Goal: Task Accomplishment & Management: Use online tool/utility

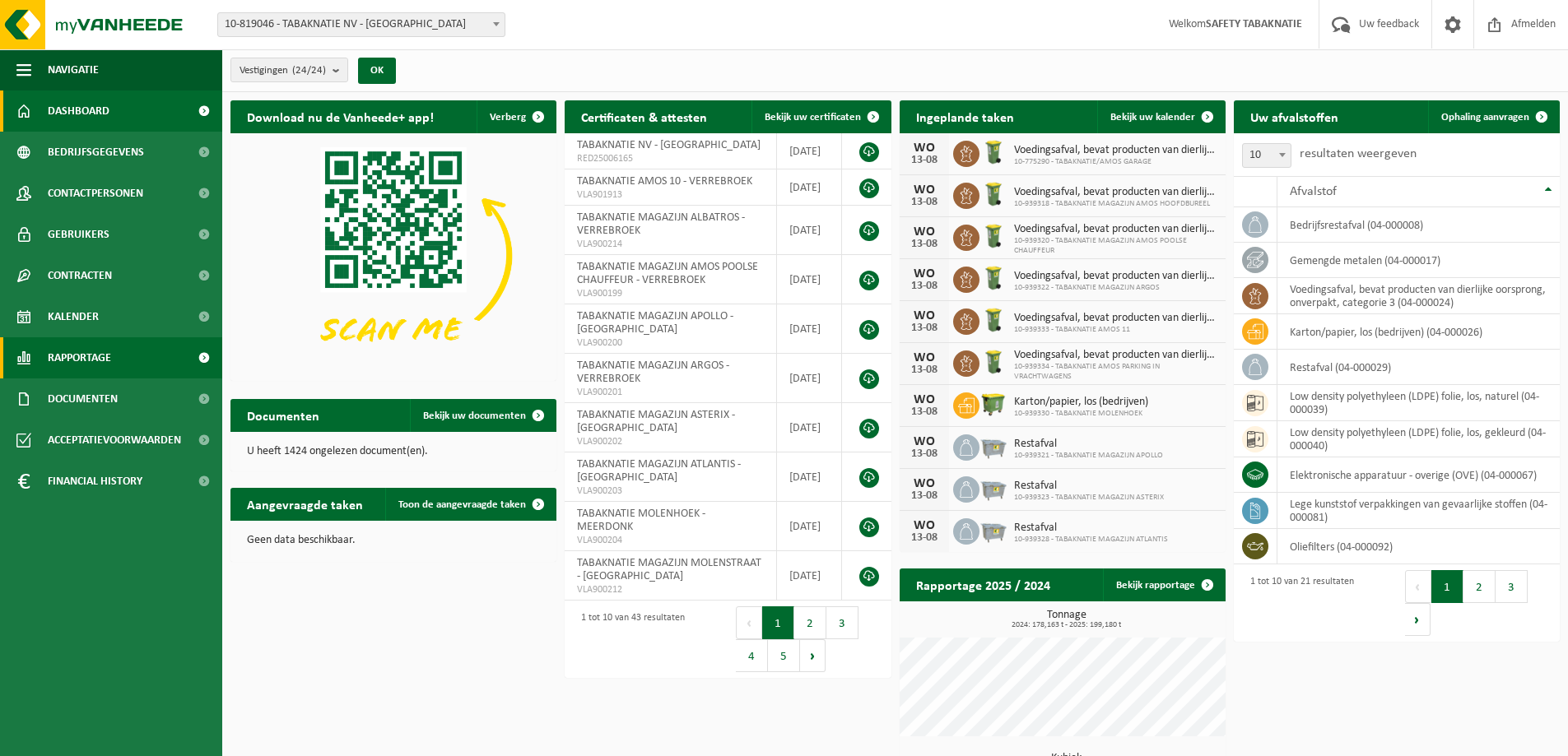
click at [84, 355] on span "Rapportage" at bounding box center [80, 358] width 63 height 41
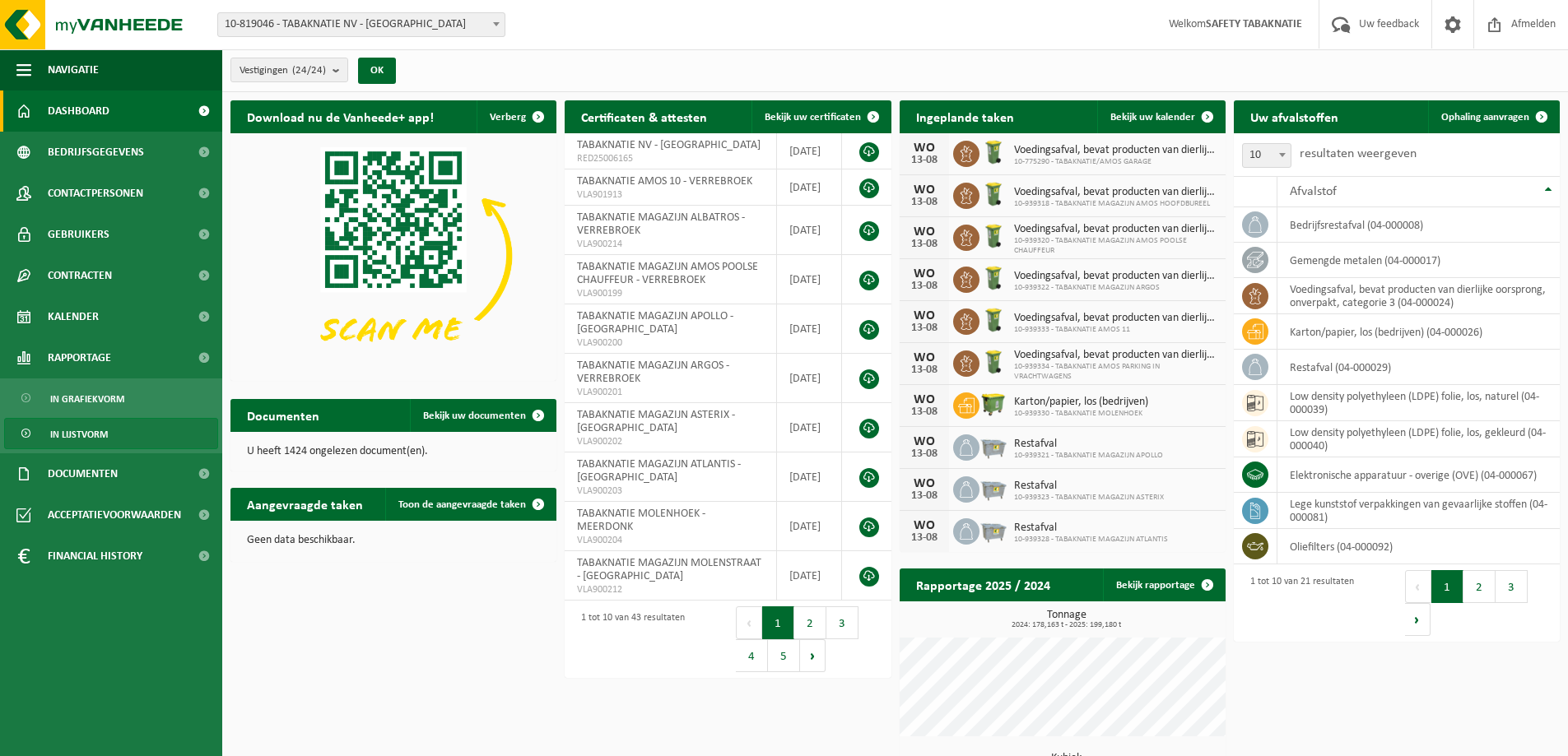
click at [92, 425] on span "In lijstvorm" at bounding box center [79, 434] width 58 height 32
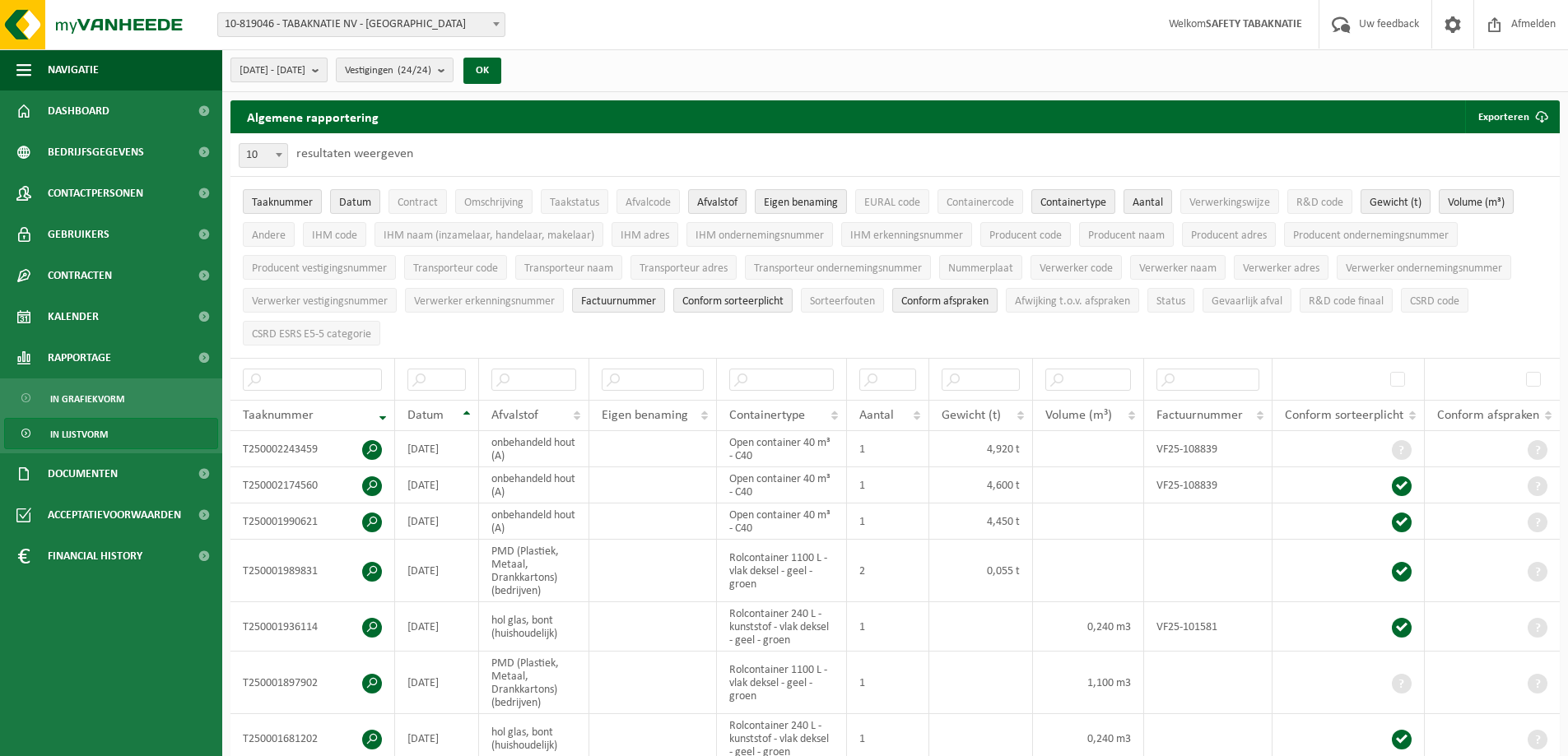
click at [327, 68] on b "submit" at bounding box center [318, 70] width 14 height 23
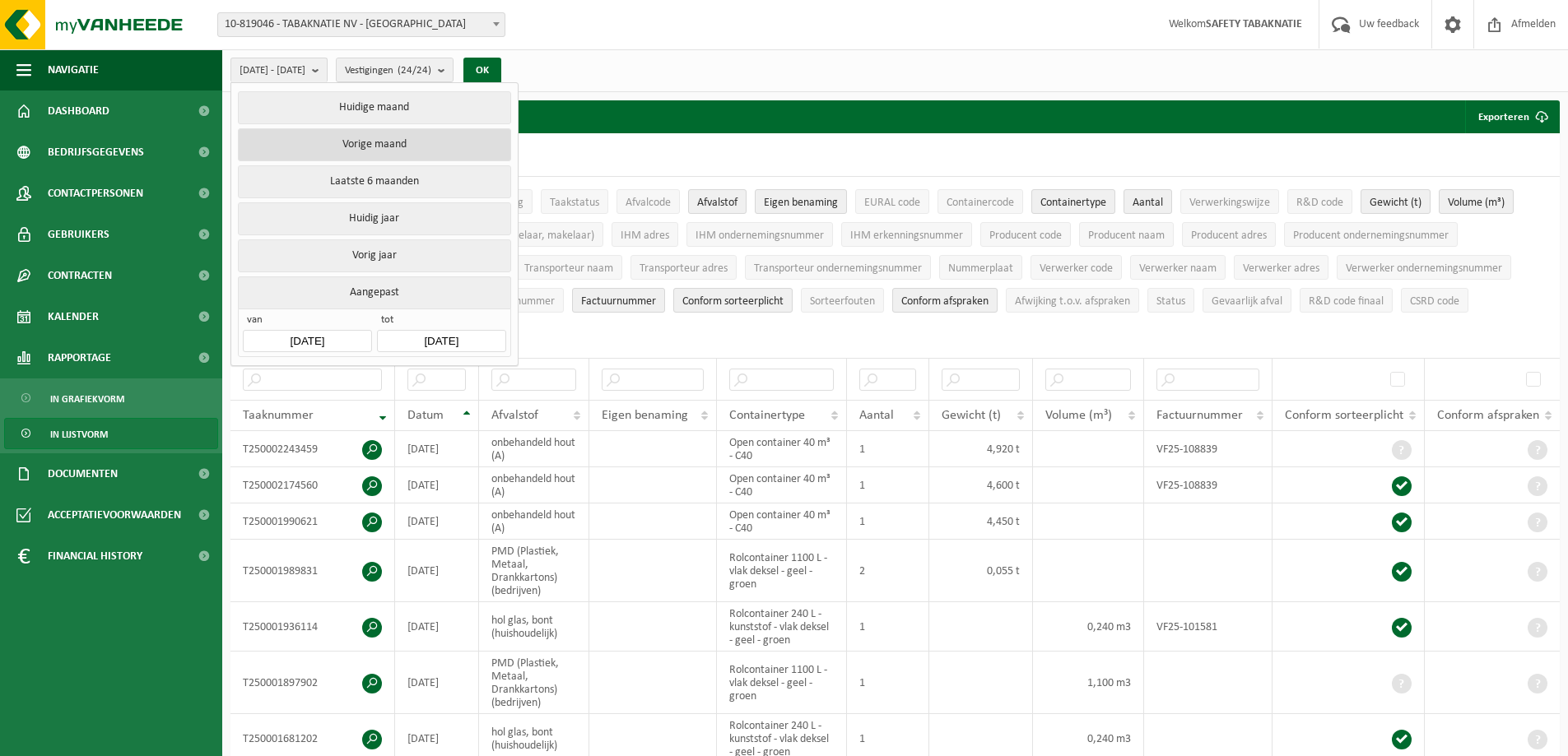
click at [378, 142] on button "Vorige maand" at bounding box center [373, 144] width 272 height 33
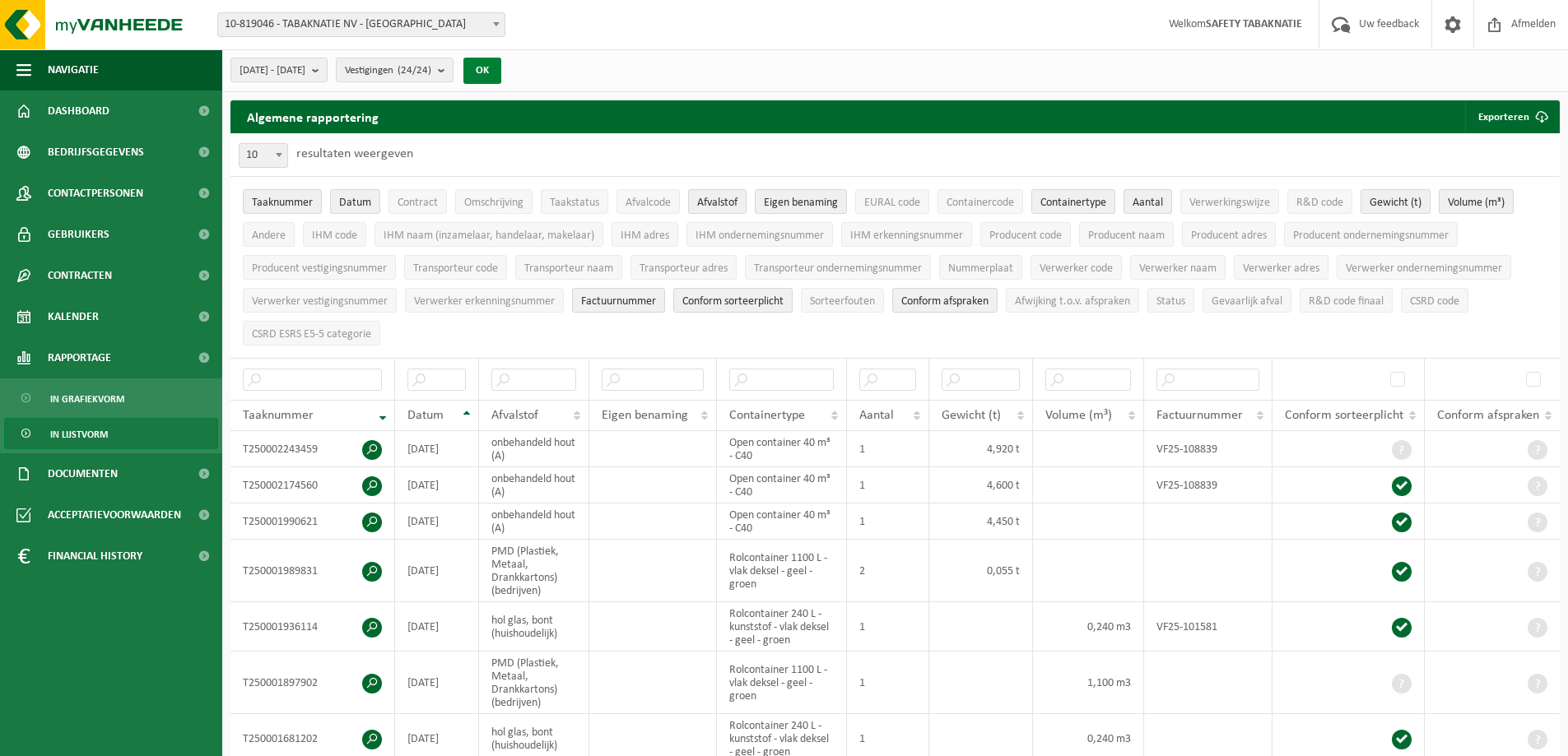
click at [501, 72] on button "OK" at bounding box center [482, 70] width 38 height 26
click at [1523, 112] on button "Exporteren" at bounding box center [1511, 116] width 93 height 33
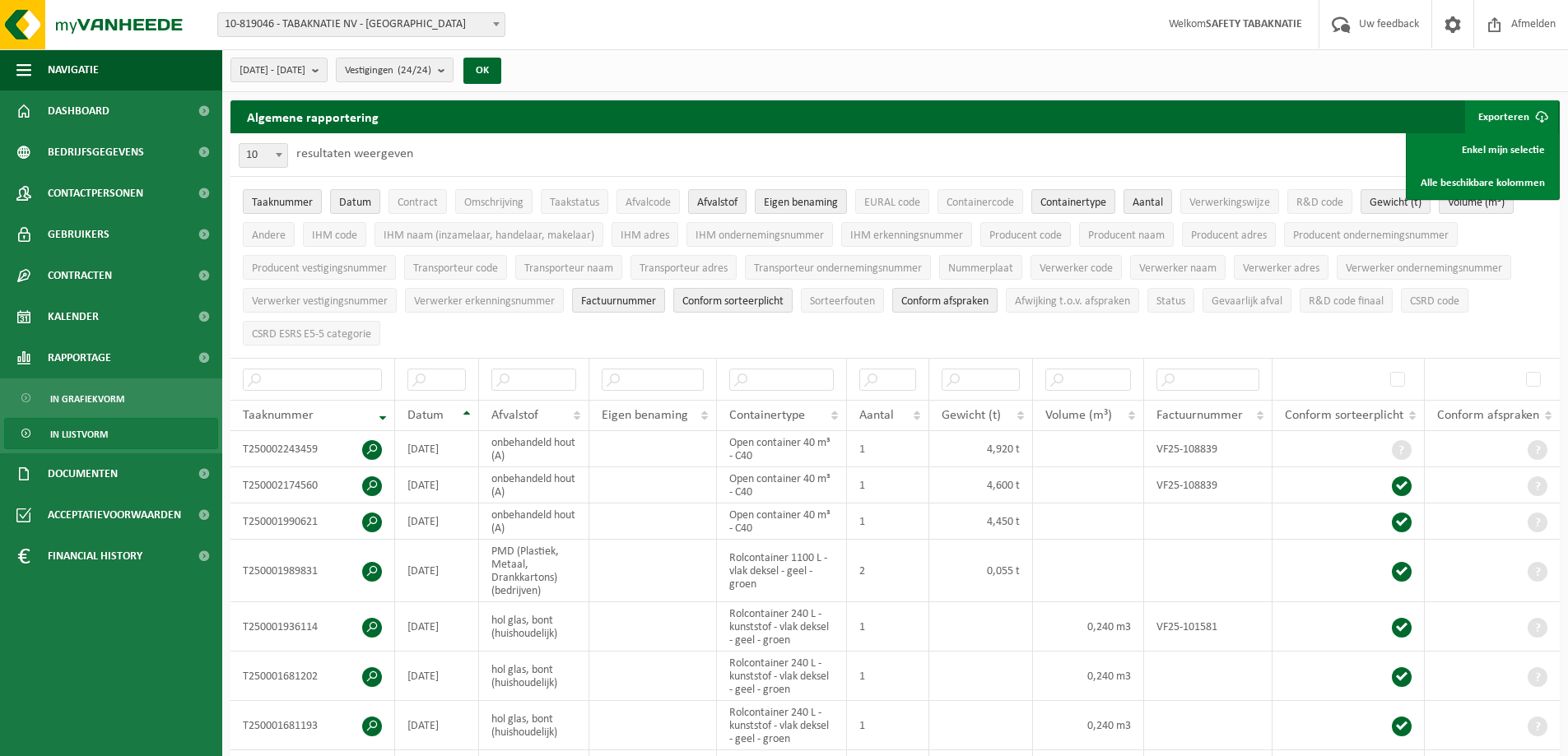
click at [1113, 59] on div "[DATE] - [DATE] Huidige maand Vorige maand Laatste 6 maanden Huidig jaar Vorig …" at bounding box center [895, 70] width 1346 height 42
click at [255, 194] on button "Taaknummer" at bounding box center [282, 202] width 79 height 25
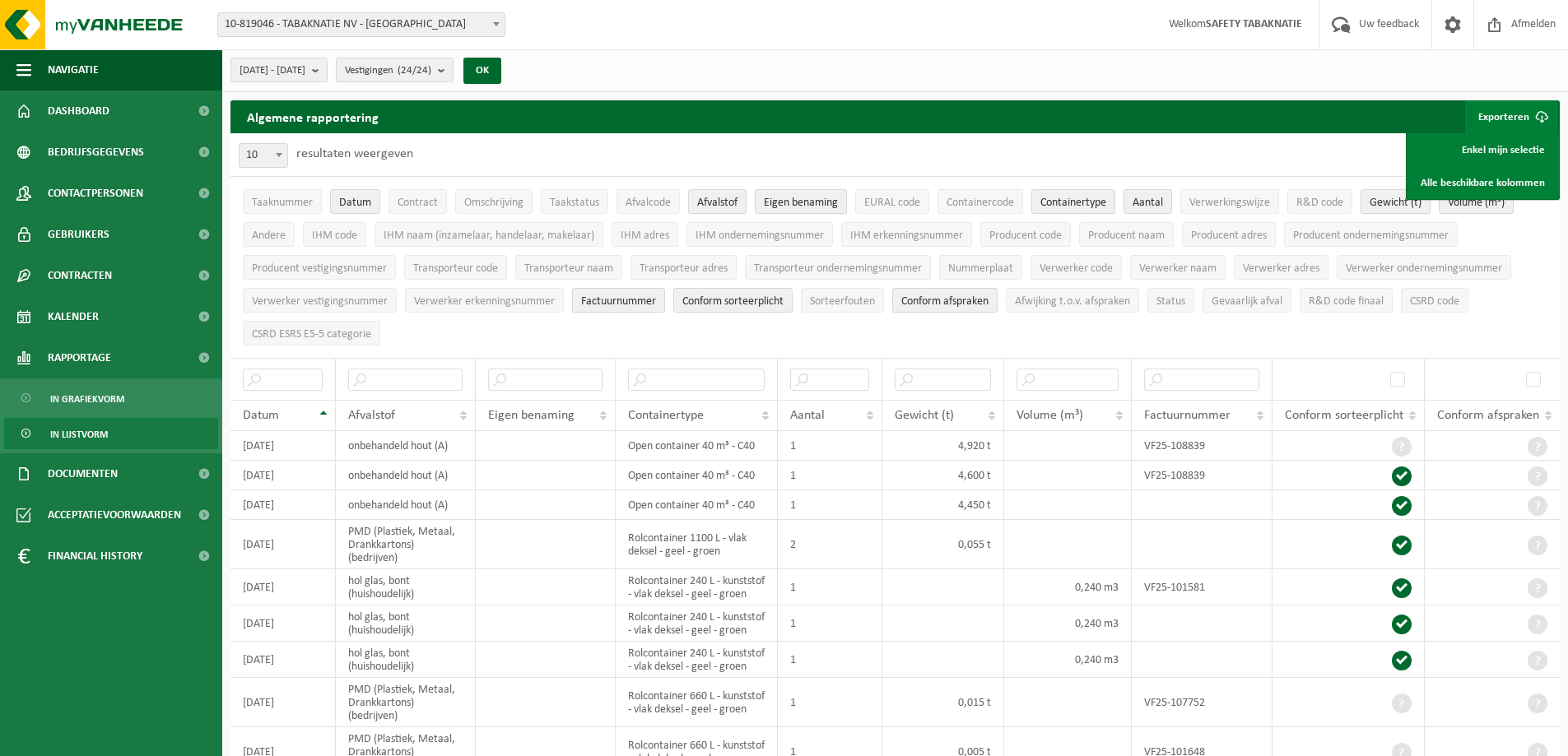
click at [831, 193] on button "Eigen benaming" at bounding box center [801, 202] width 92 height 25
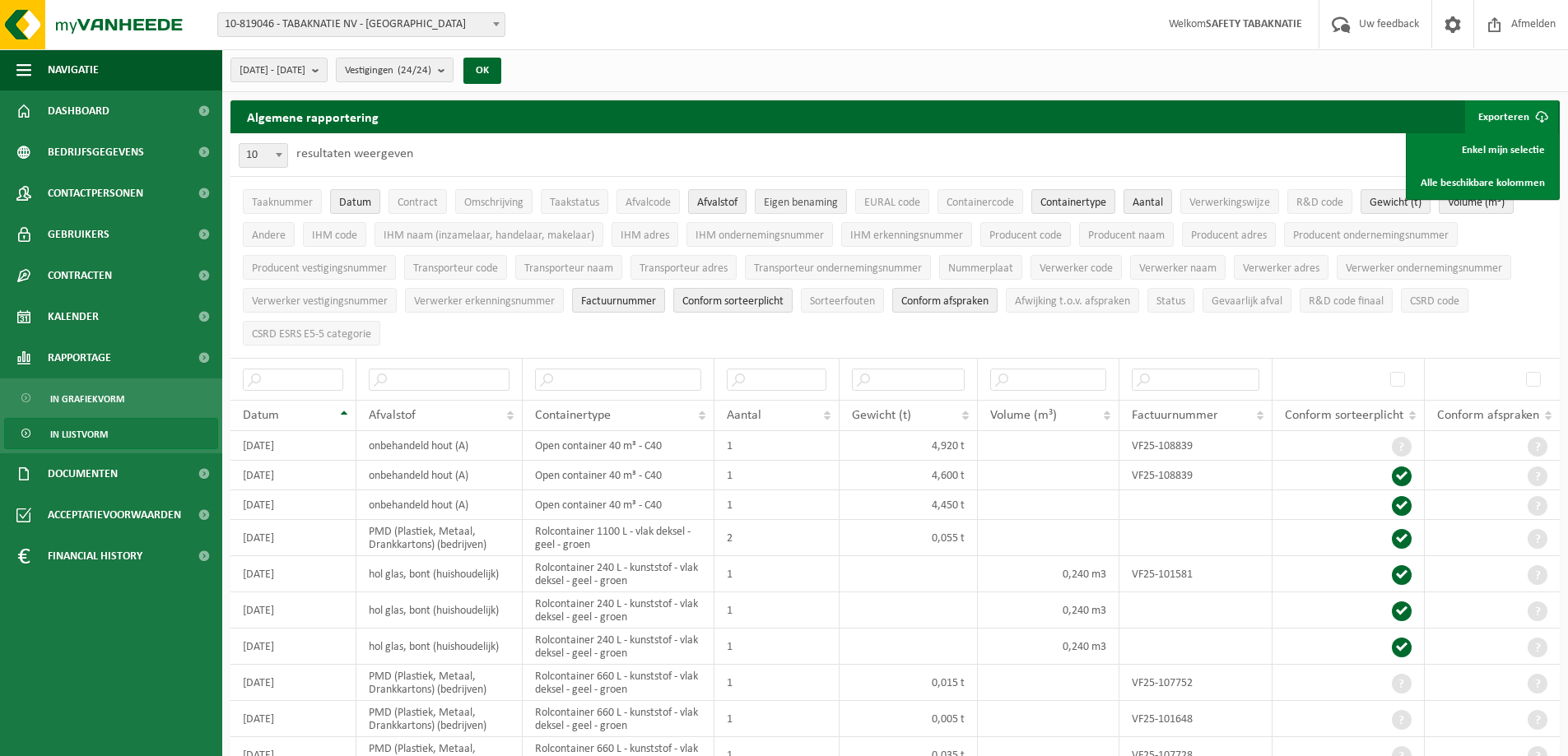
click at [831, 193] on button "Eigen benaming" at bounding box center [801, 202] width 92 height 25
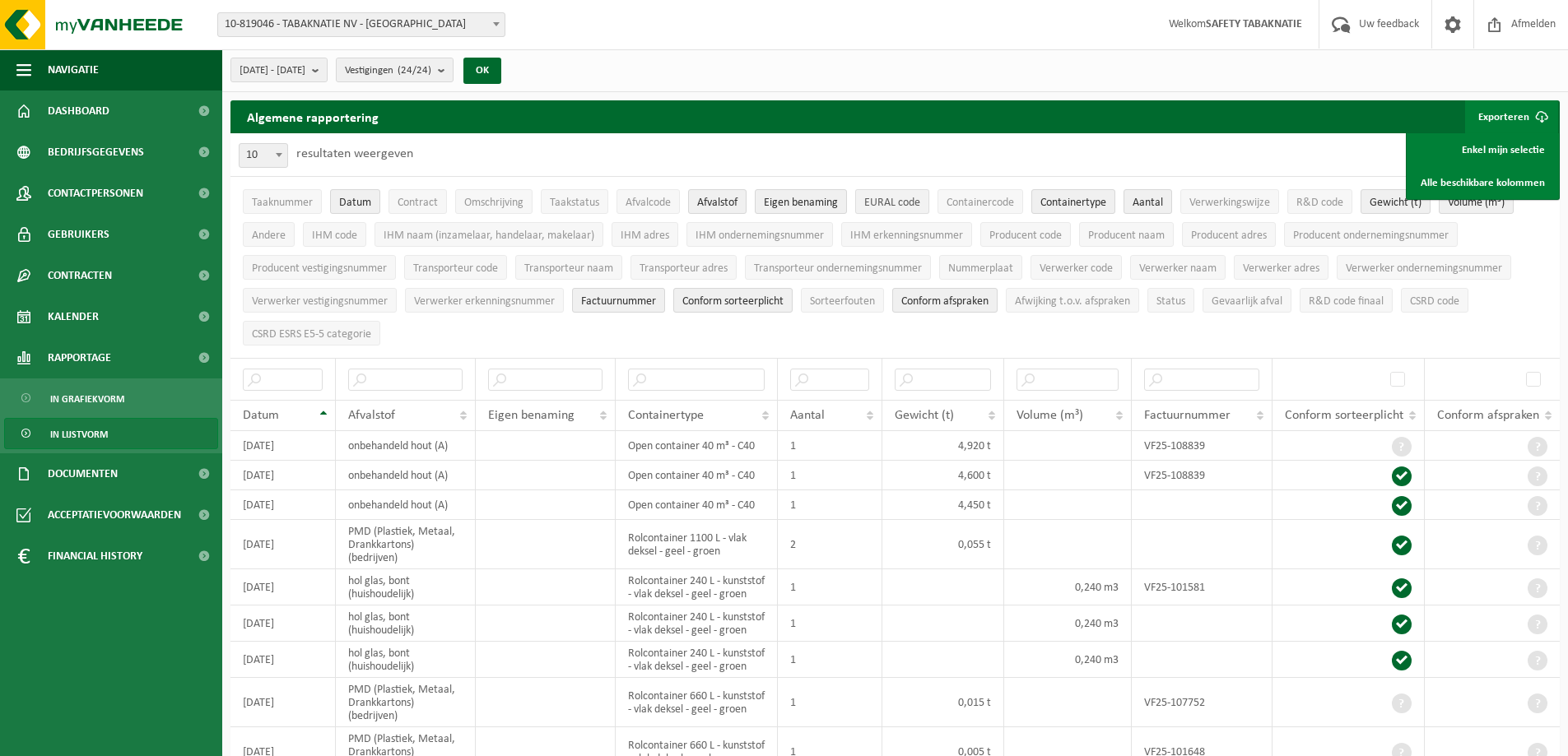
click at [886, 202] on span "EURAL code" at bounding box center [892, 202] width 56 height 13
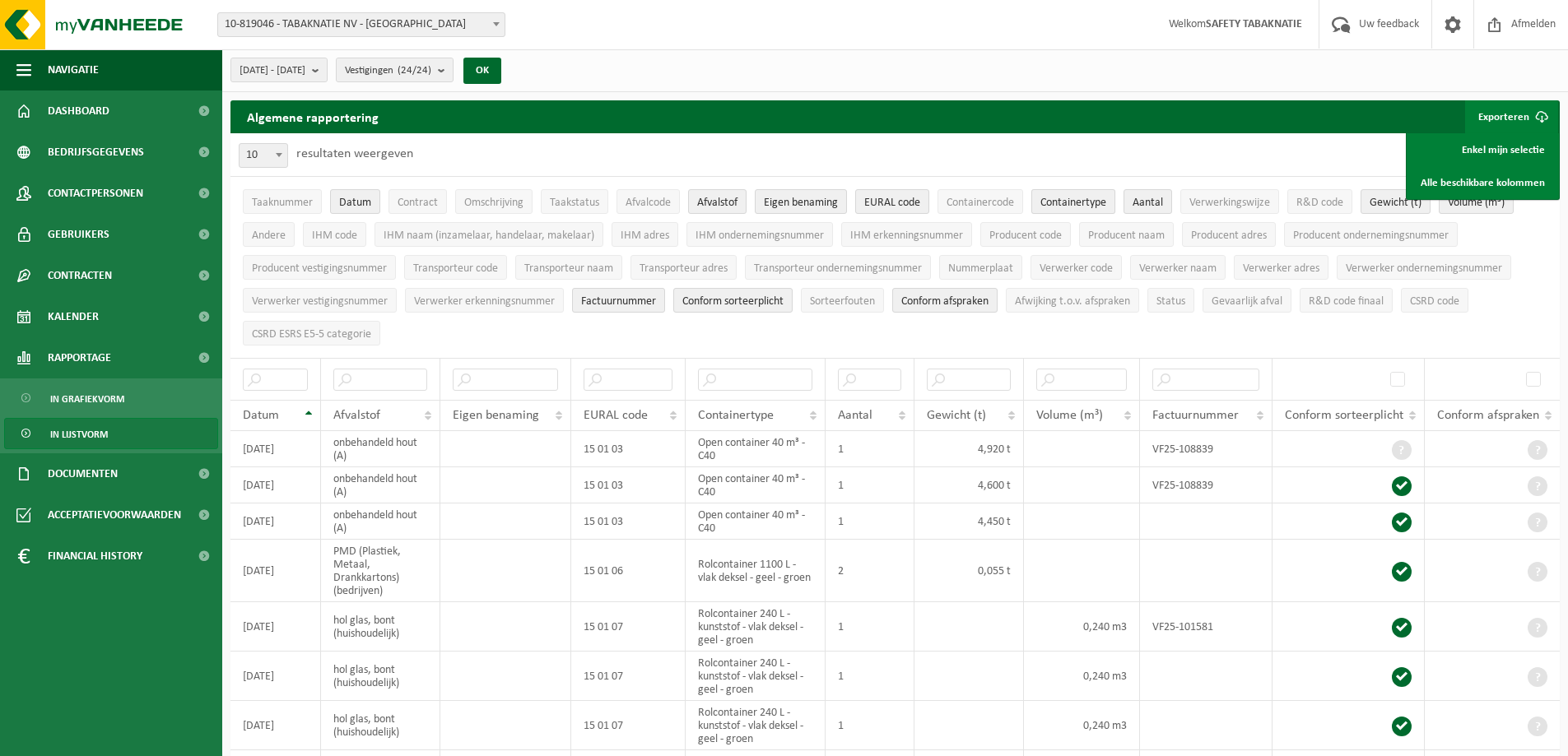
click at [1097, 203] on span "Containertype" at bounding box center [1073, 202] width 65 height 13
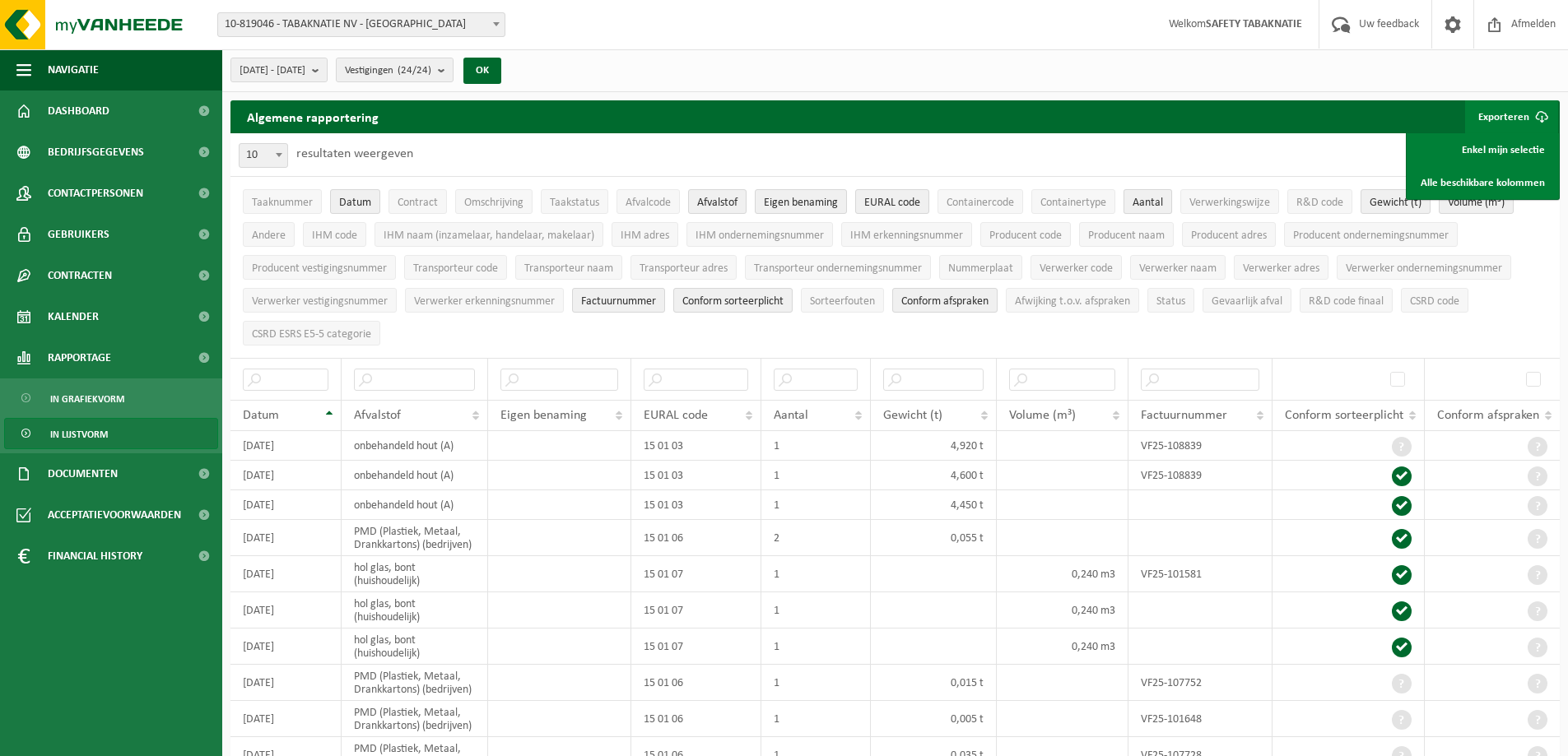
click at [1142, 201] on span "Aantal" at bounding box center [1148, 202] width 31 height 13
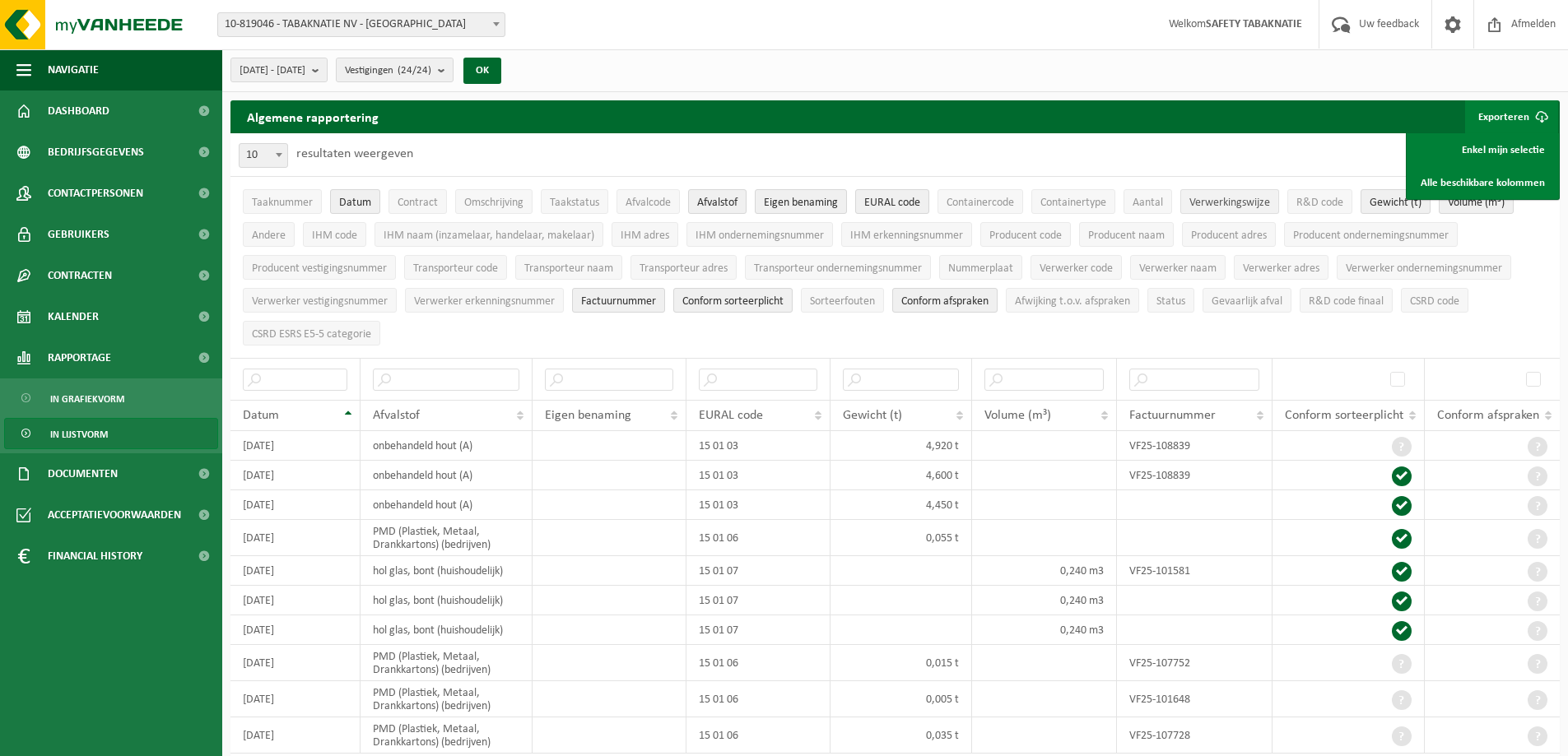
click at [1228, 208] on span "Verwerkingswijze" at bounding box center [1229, 202] width 81 height 13
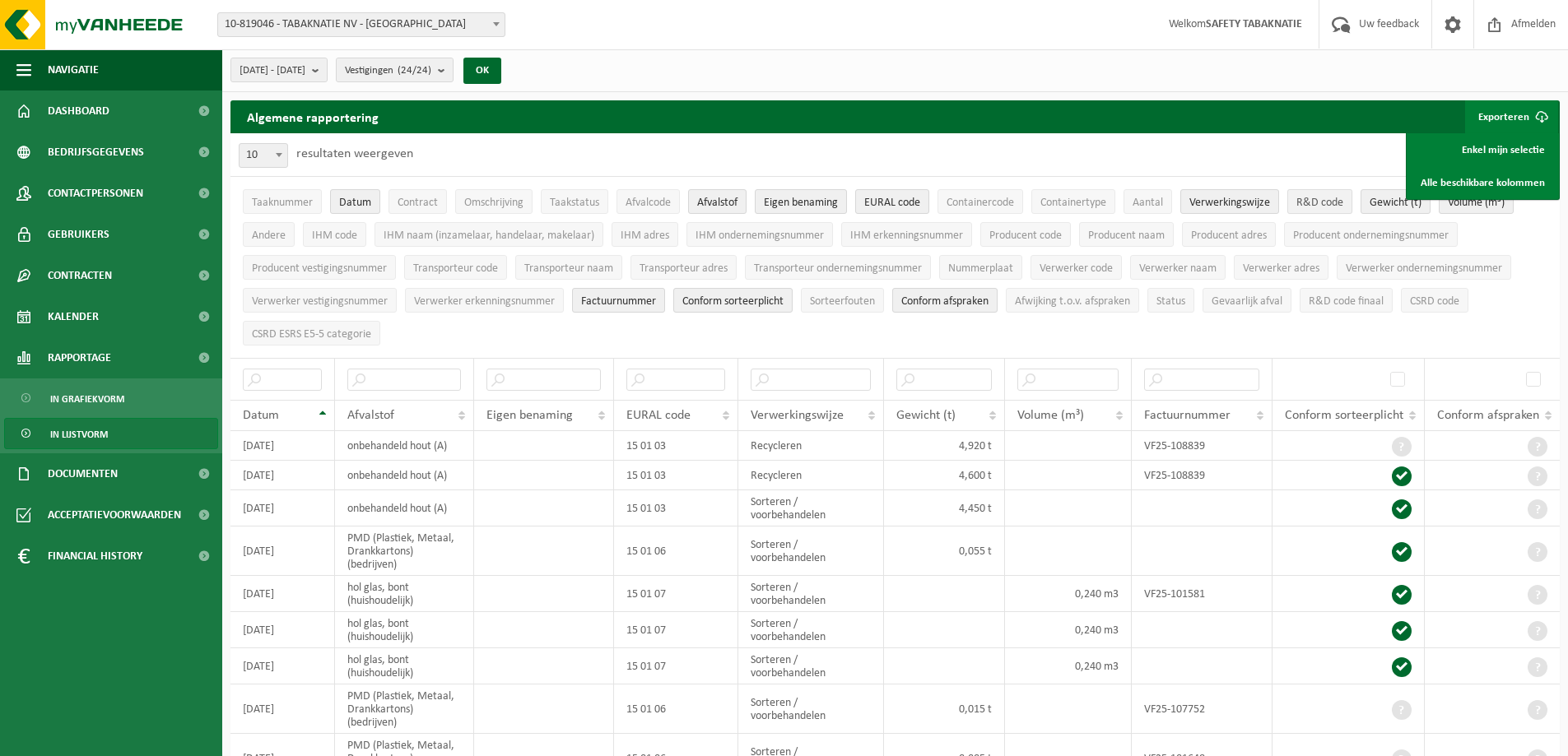
click at [1321, 203] on span "R&D code" at bounding box center [1319, 202] width 47 height 13
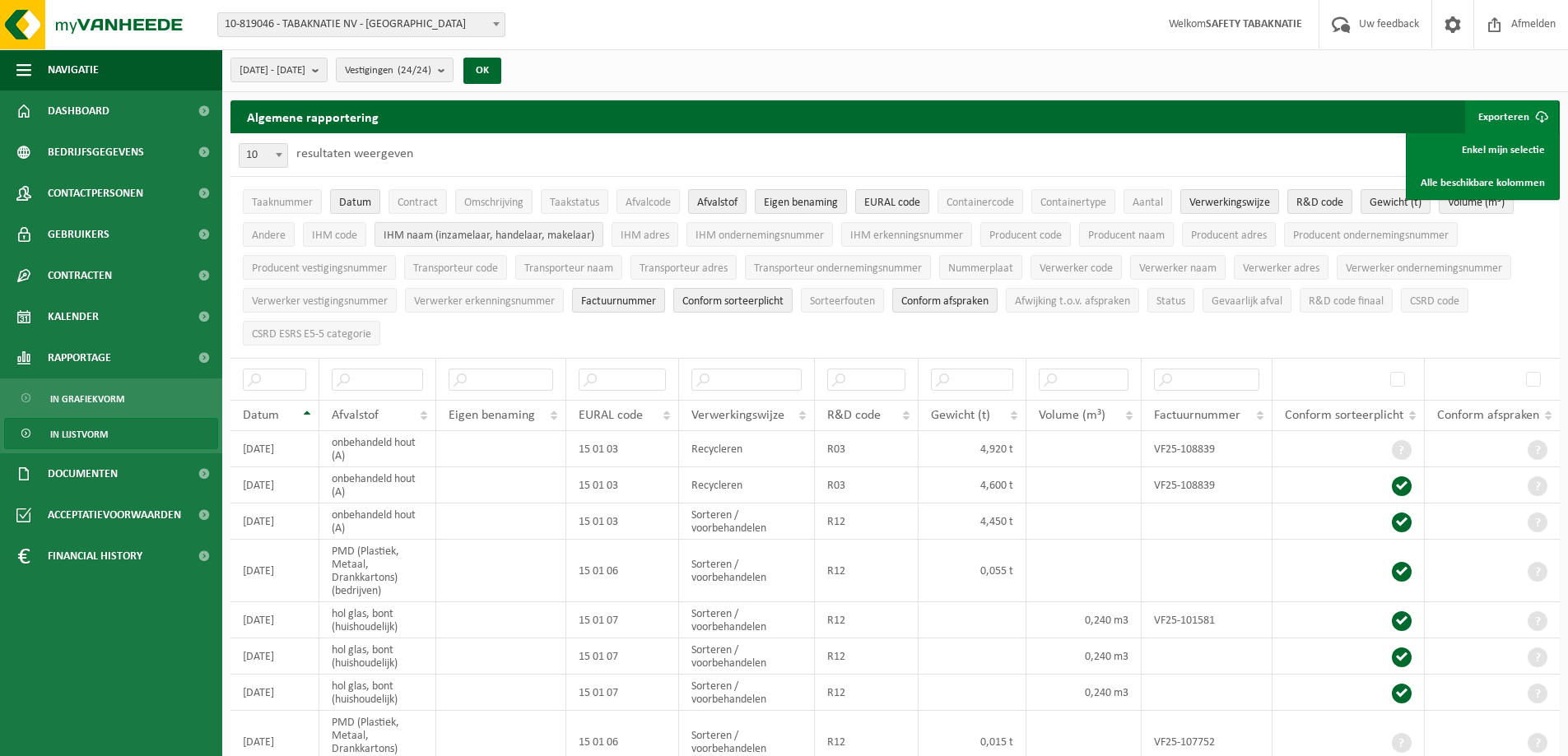
click at [433, 232] on span "IHM naam (inzamelaar, handelaar, makelaar)" at bounding box center [489, 236] width 211 height 13
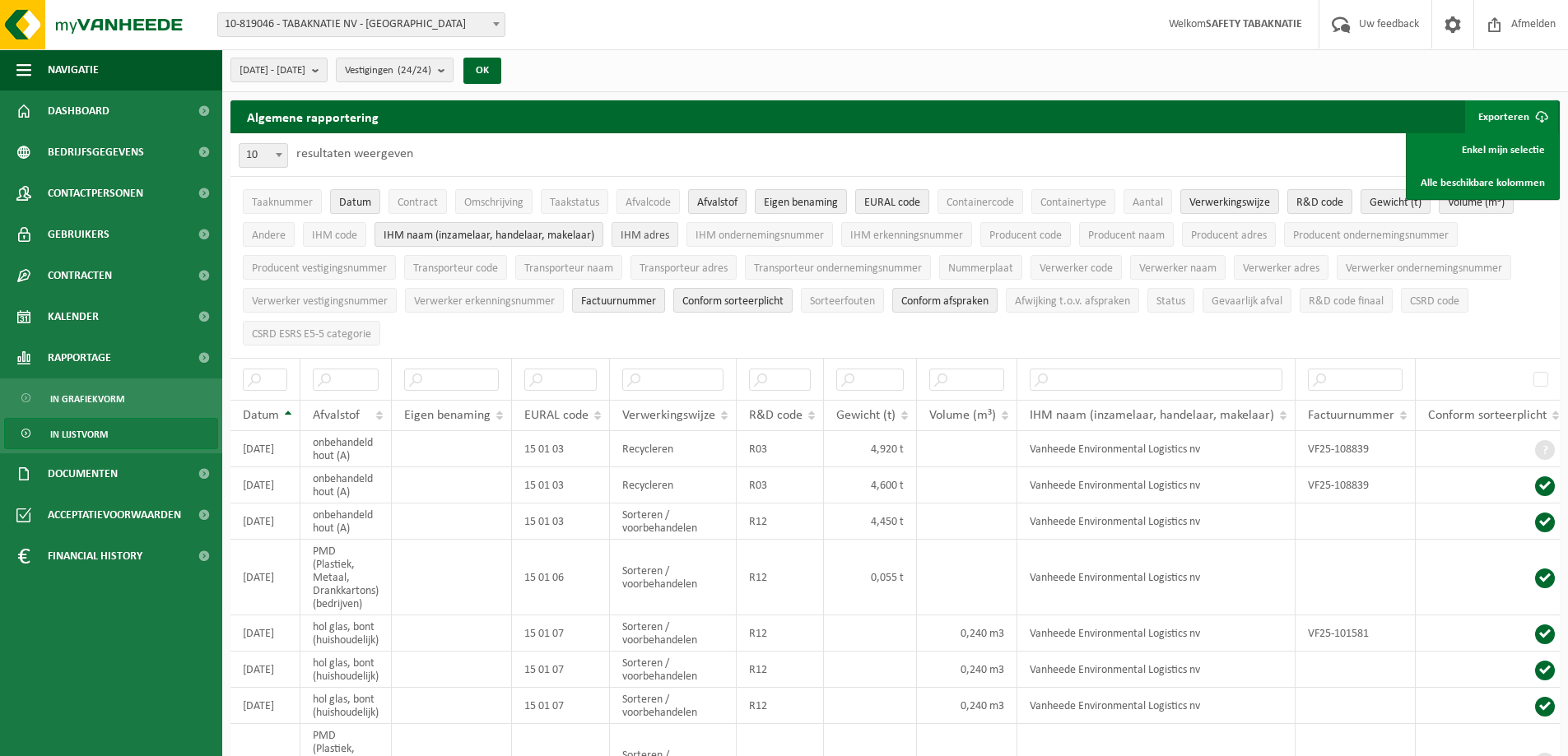
click at [650, 230] on span "IHM adres" at bounding box center [645, 236] width 48 height 13
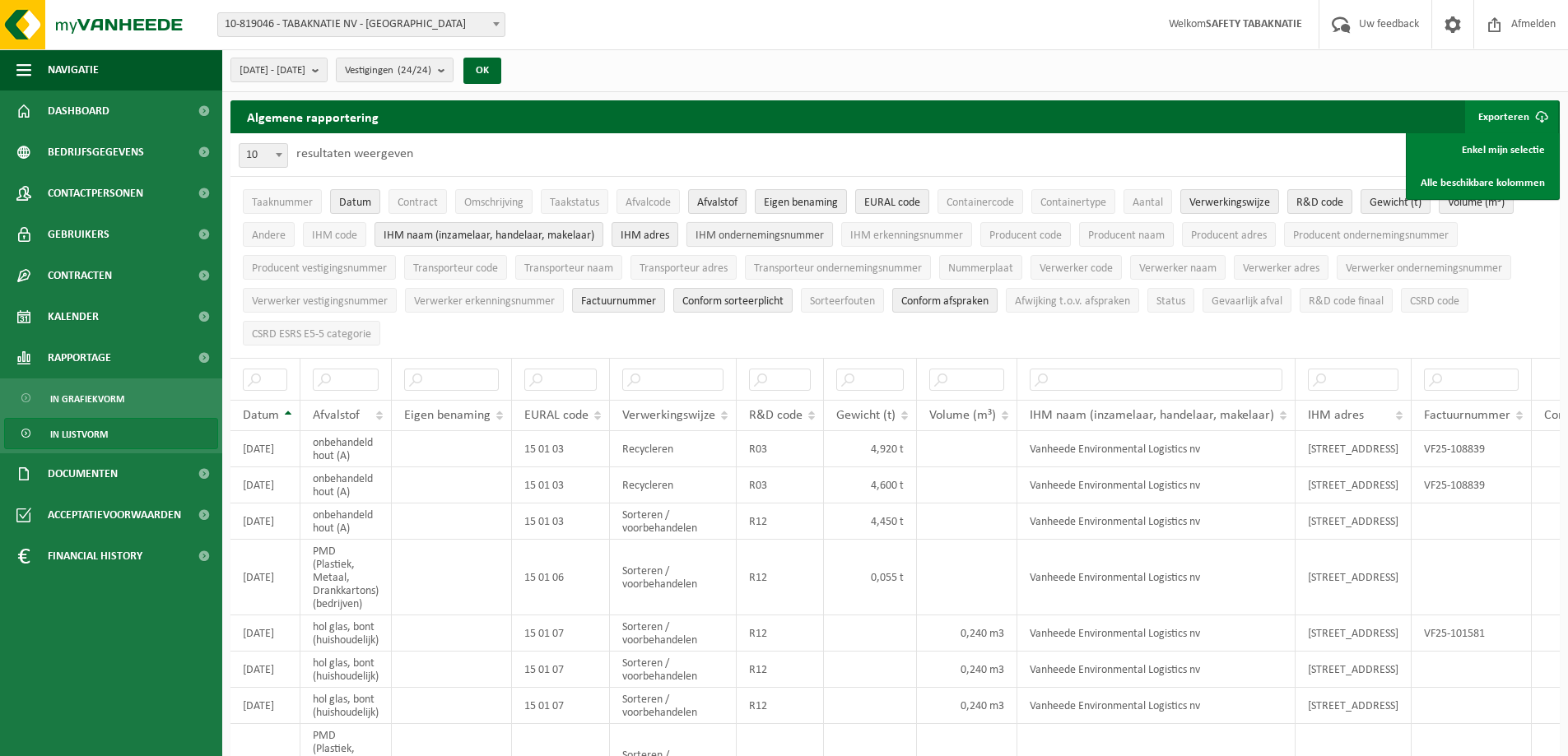
click at [766, 230] on span "IHM ondernemingsnummer" at bounding box center [759, 236] width 128 height 13
click at [870, 230] on span "IHM erkenningsnummer" at bounding box center [906, 236] width 113 height 13
click at [1042, 233] on span "Producent code" at bounding box center [1024, 236] width 72 height 13
click at [1013, 232] on span "Producent code" at bounding box center [1024, 236] width 72 height 13
click at [1121, 231] on span "Producent naam" at bounding box center [1126, 236] width 77 height 13
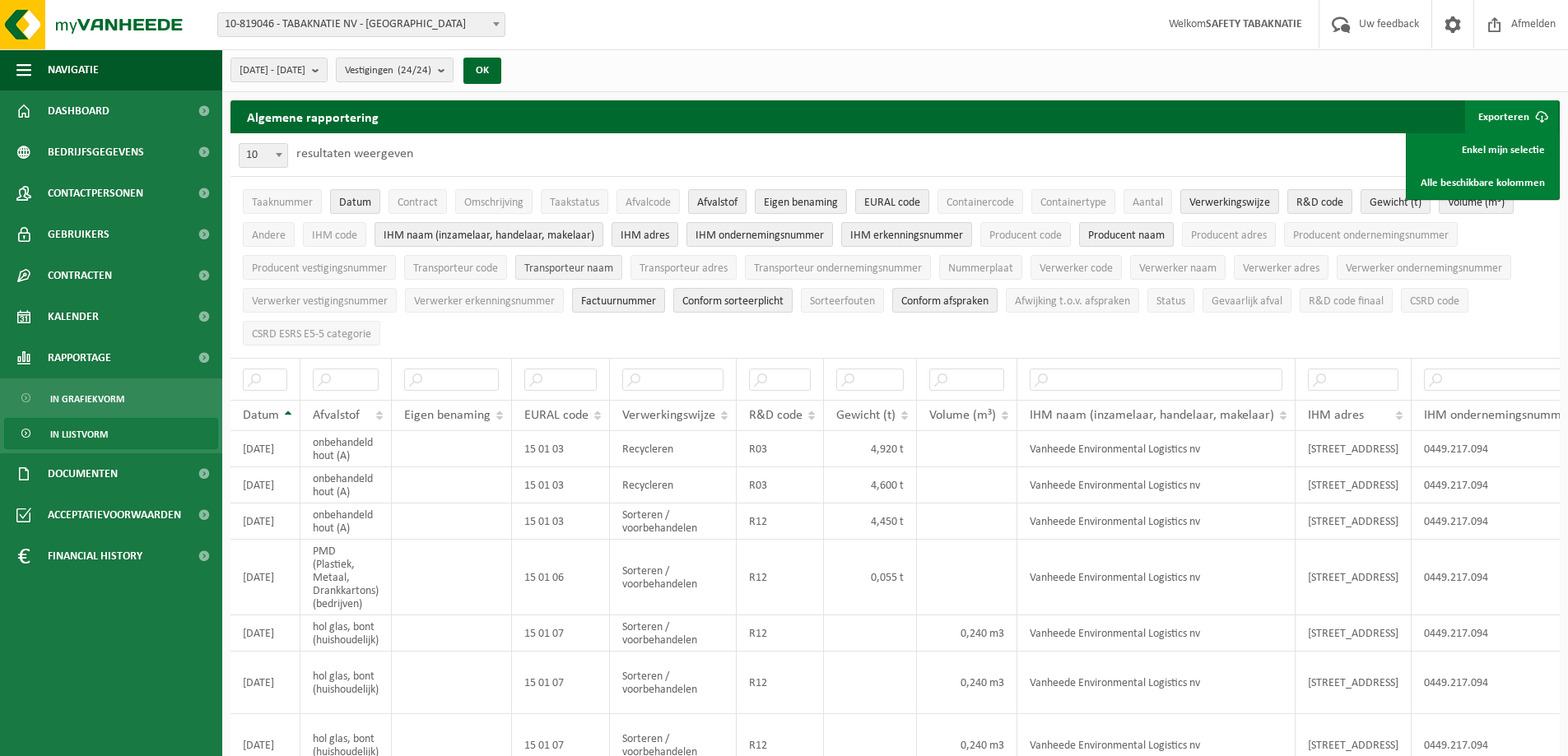
click at [582, 265] on span "Transporteur naam" at bounding box center [569, 268] width 89 height 13
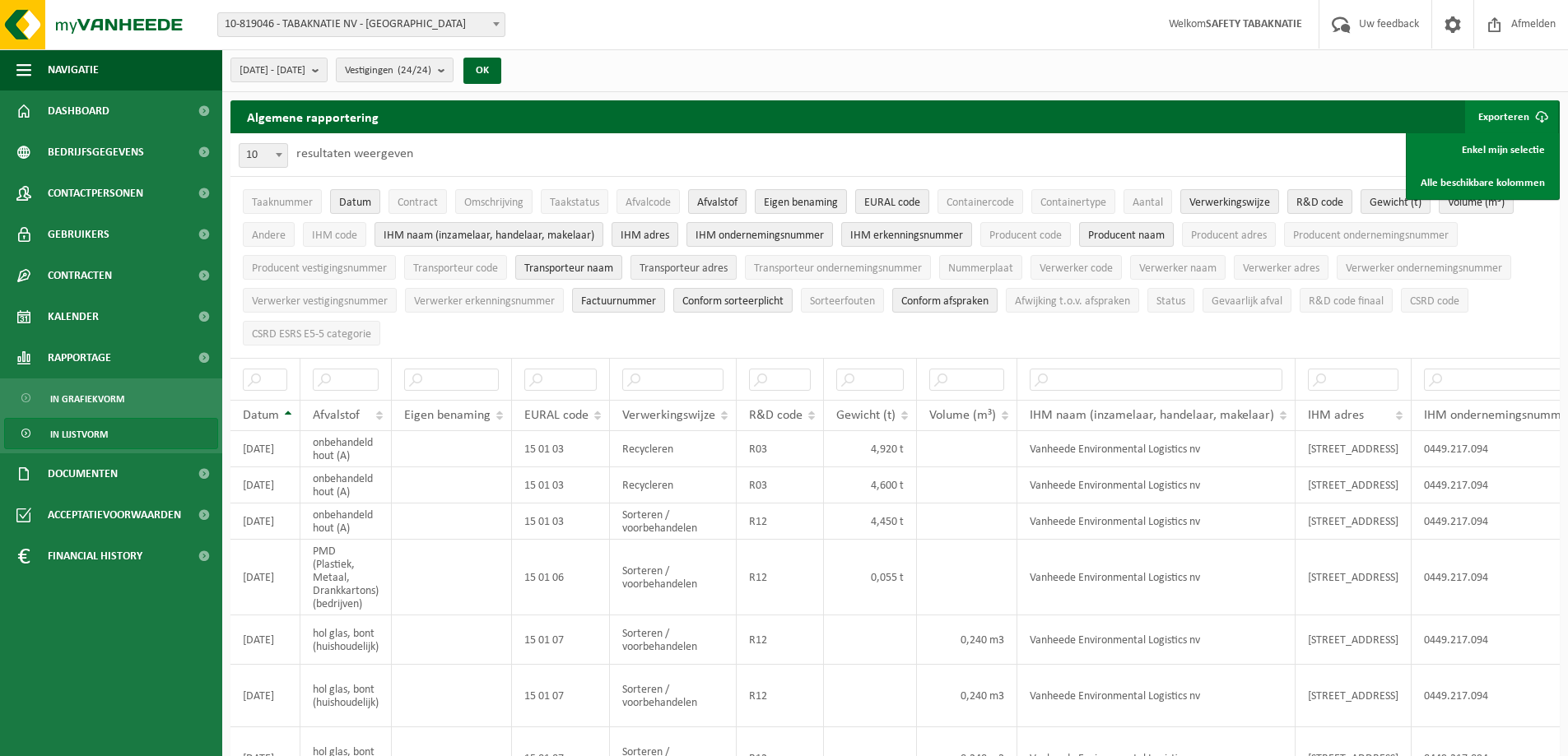
click at [673, 263] on span "Transporteur adres" at bounding box center [684, 268] width 89 height 13
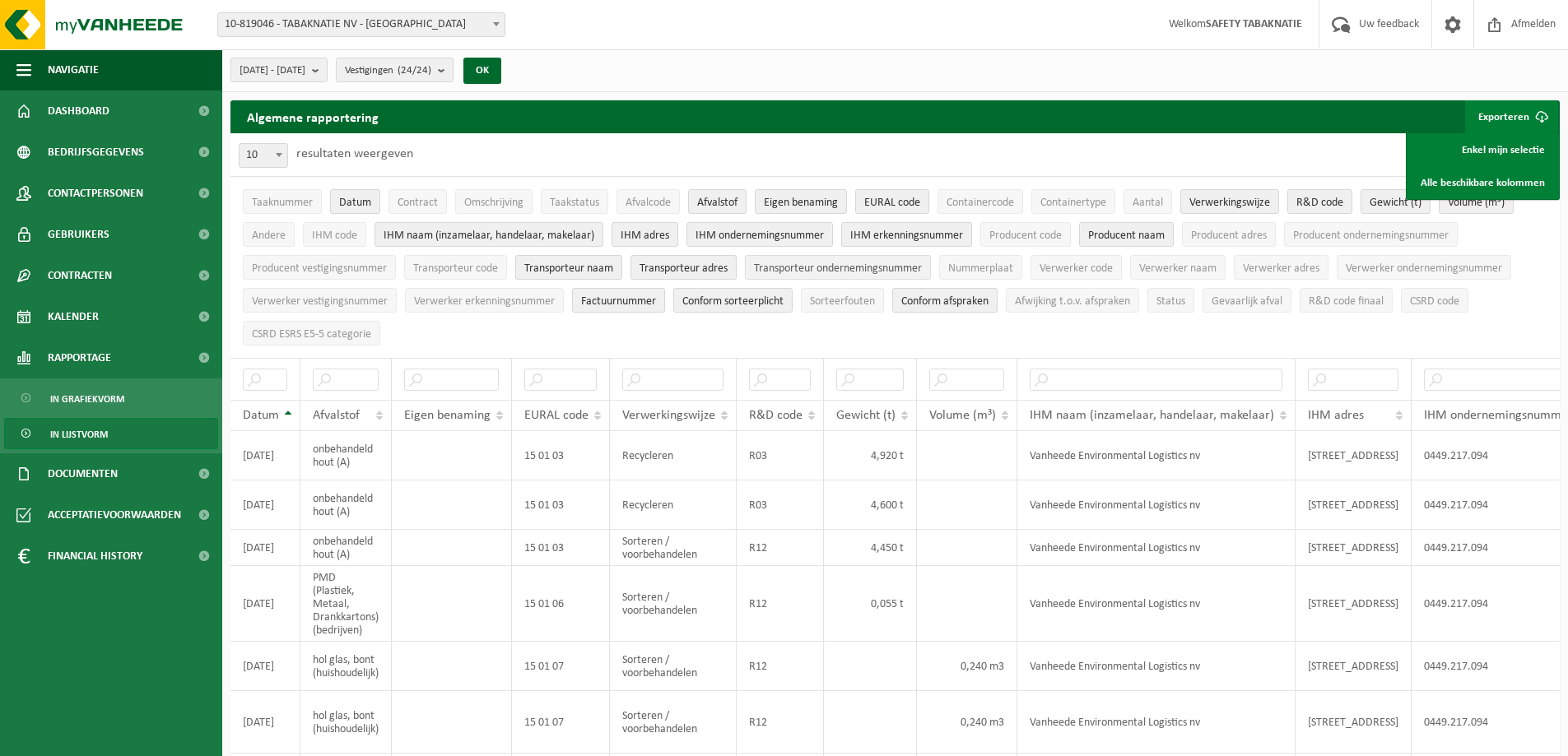
click at [841, 265] on span "Transporteur ondernemingsnummer" at bounding box center [838, 268] width 168 height 13
click at [1188, 265] on span "Verwerker naam" at bounding box center [1177, 268] width 77 height 13
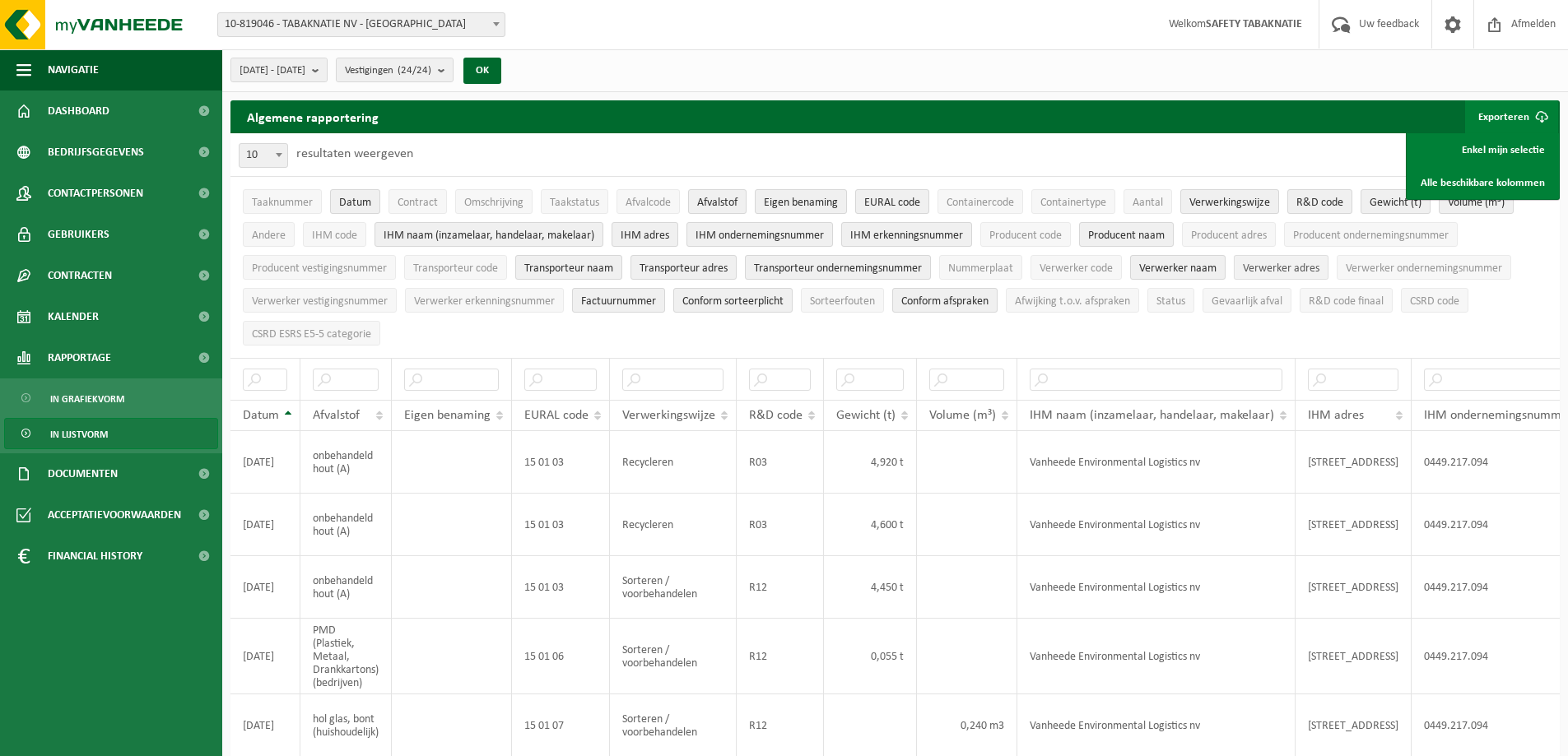
click at [1319, 265] on span "Verwerker adres" at bounding box center [1281, 268] width 77 height 13
click at [1444, 268] on span "Verwerker ondernemingsnummer" at bounding box center [1424, 268] width 157 height 13
click at [479, 298] on span "Verwerker erkenningsnummer" at bounding box center [484, 301] width 140 height 13
click at [618, 295] on span "Factuurnummer" at bounding box center [619, 301] width 75 height 13
click at [734, 295] on span "Conform sorteerplicht" at bounding box center [732, 301] width 101 height 13
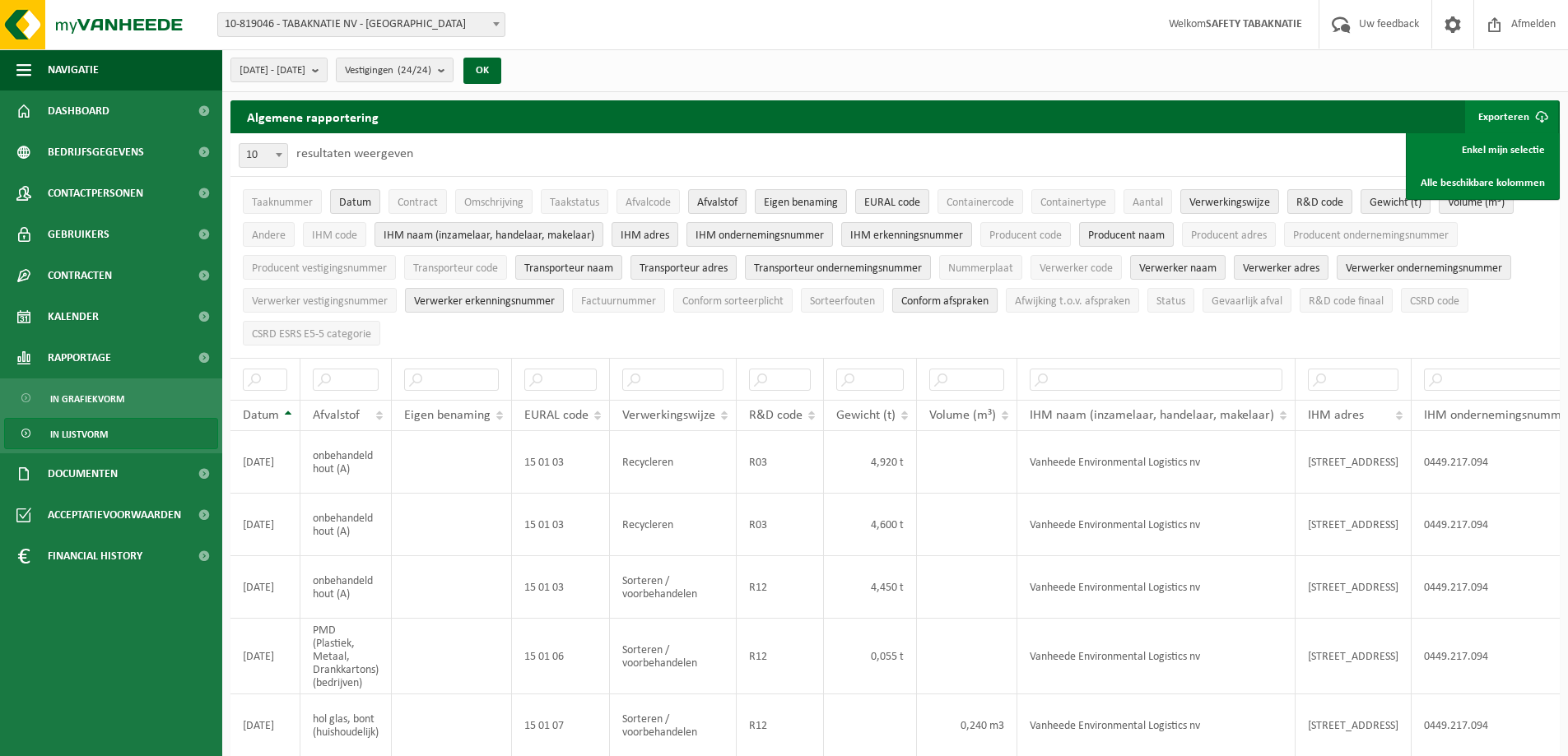
click at [948, 300] on span "Conform afspraken" at bounding box center [945, 301] width 88 height 13
click at [1268, 295] on span "Gevaarlijk afval" at bounding box center [1247, 301] width 71 height 13
click at [1506, 147] on link "Enkel mijn selectie" at bounding box center [1482, 150] width 149 height 33
